Goal: Task Accomplishment & Management: Use online tool/utility

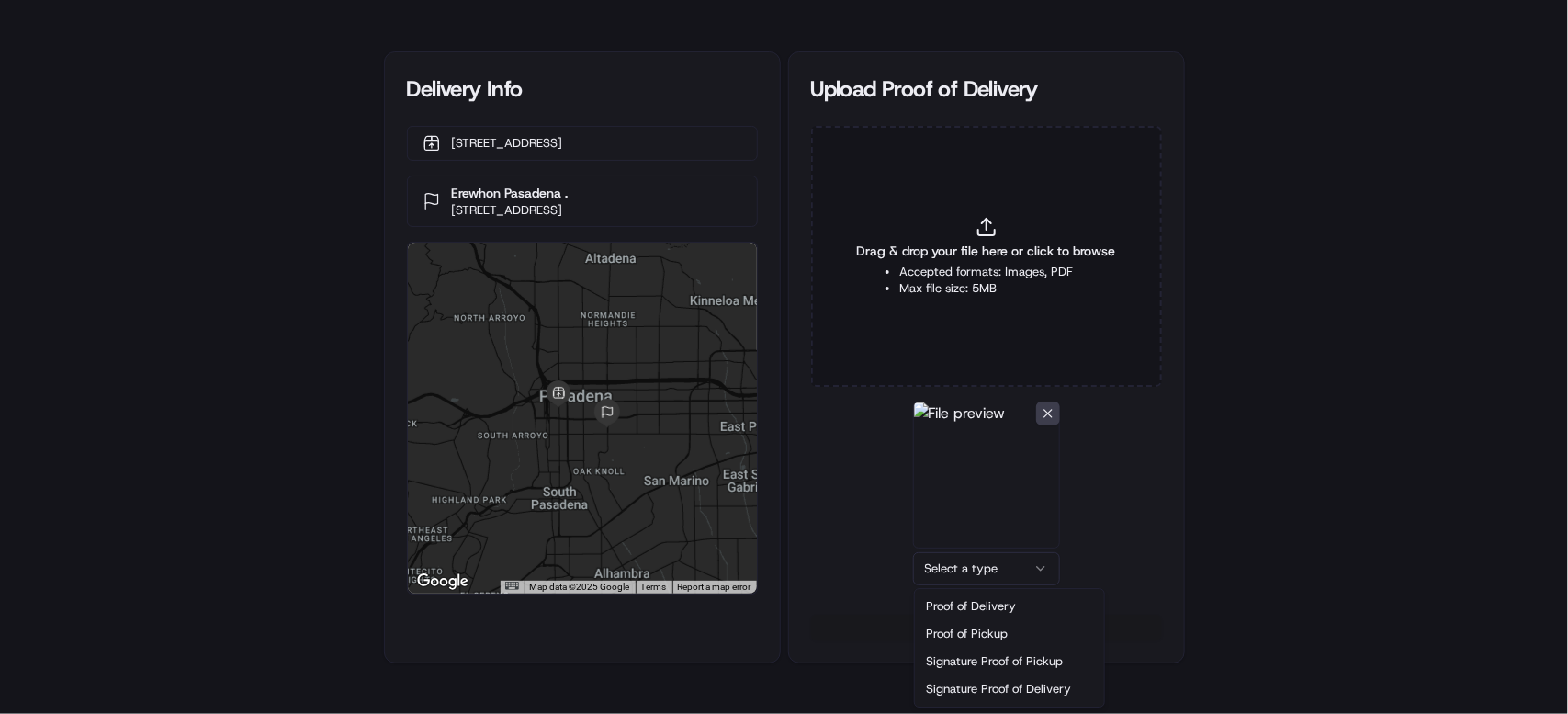
click at [970, 575] on html "Delivery Info [STREET_ADDRESS] [GEOGRAPHIC_DATA] [GEOGRAPHIC_DATA] . [STREET_AD…" at bounding box center [784, 357] width 1568 height 714
click at [997, 619] on button "Upload 1 file" at bounding box center [987, 627] width 351 height 26
